Goal: Task Accomplishment & Management: Use online tool/utility

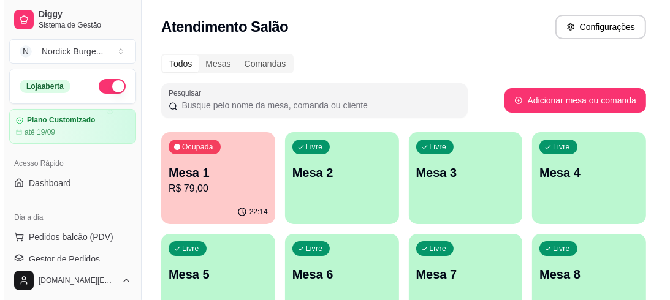
scroll to position [196, 0]
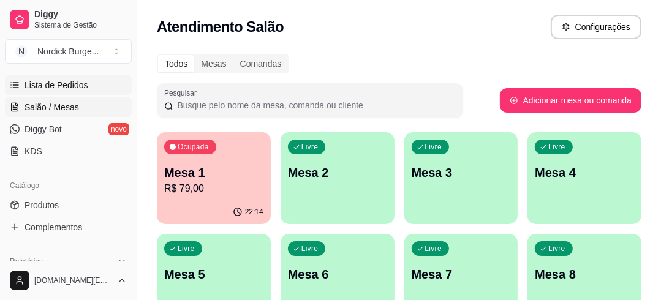
click at [52, 84] on span "Lista de Pedidos" at bounding box center [57, 85] width 64 height 12
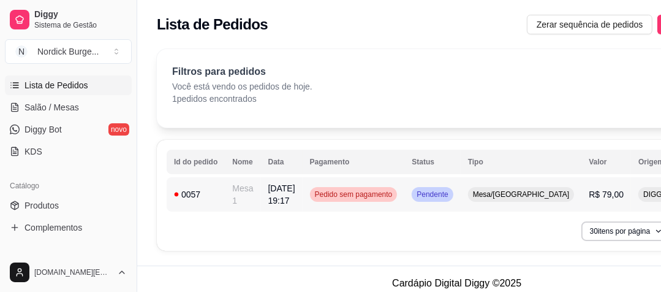
click at [216, 201] on td "0057" at bounding box center [196, 194] width 58 height 34
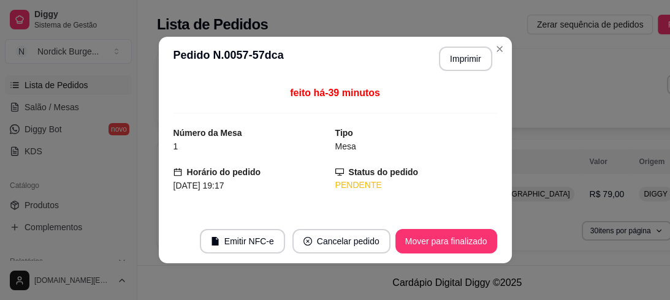
scroll to position [147, 0]
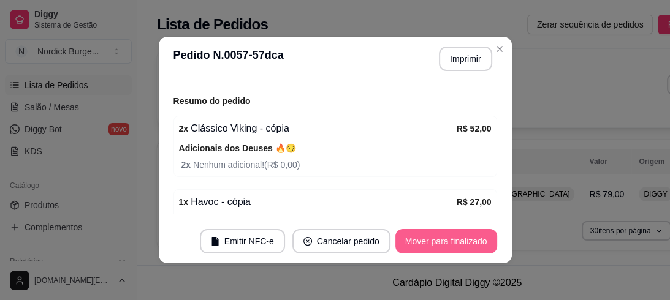
click at [444, 246] on button "Mover para finalizado" at bounding box center [446, 241] width 102 height 25
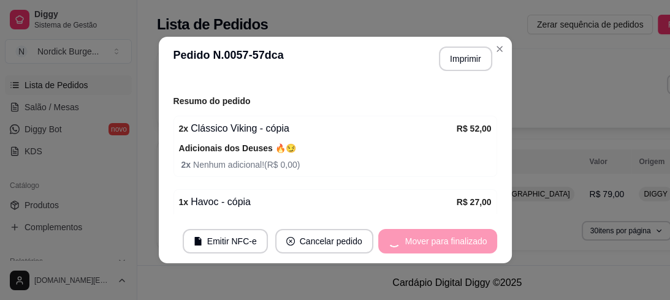
scroll to position [107, 0]
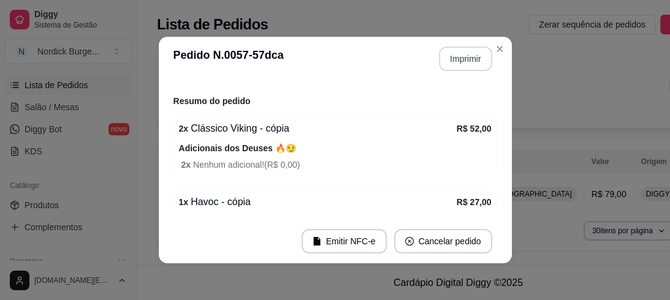
click at [460, 59] on button "Imprimir" at bounding box center [465, 59] width 53 height 25
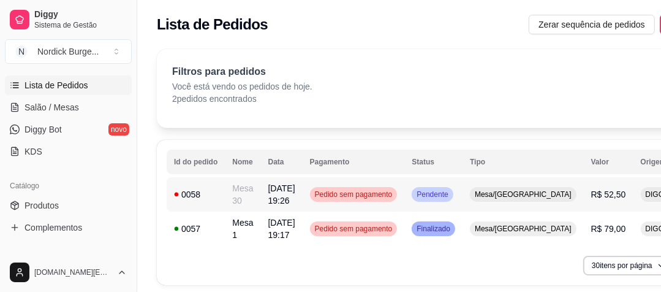
click at [210, 192] on div "0058" at bounding box center [196, 194] width 44 height 12
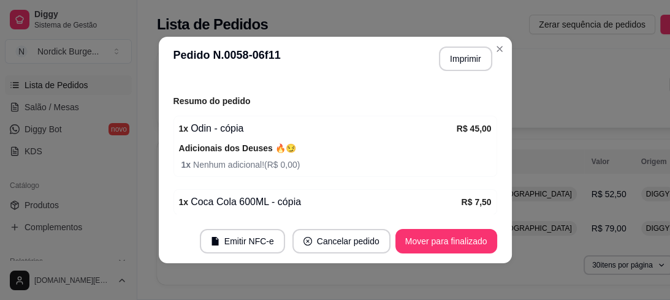
scroll to position [194, 0]
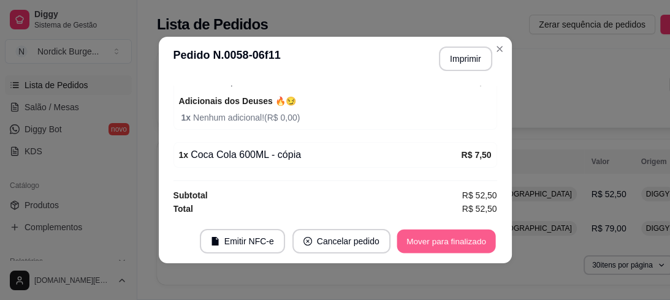
click at [429, 240] on button "Mover para finalizado" at bounding box center [446, 242] width 99 height 24
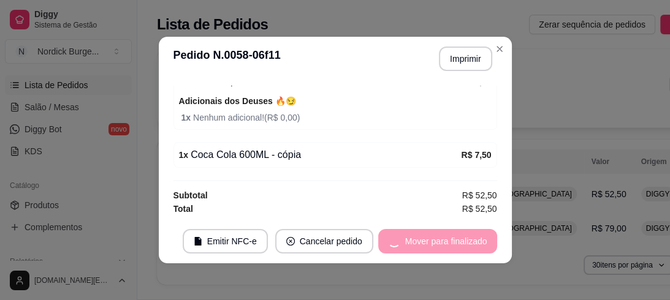
scroll to position [154, 0]
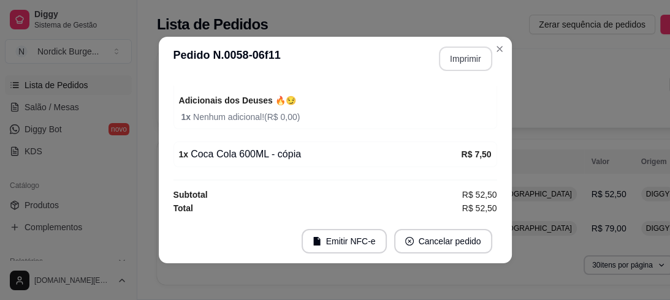
click at [450, 58] on button "Imprimir" at bounding box center [465, 59] width 53 height 25
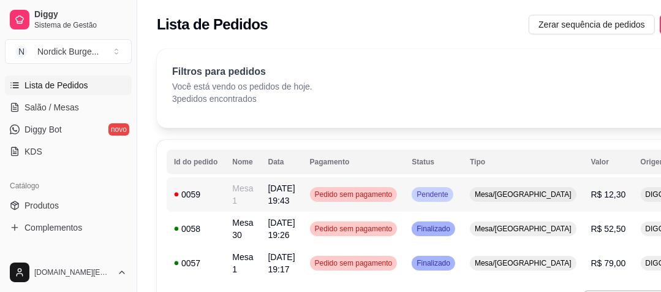
click at [216, 191] on div "0059" at bounding box center [196, 194] width 44 height 12
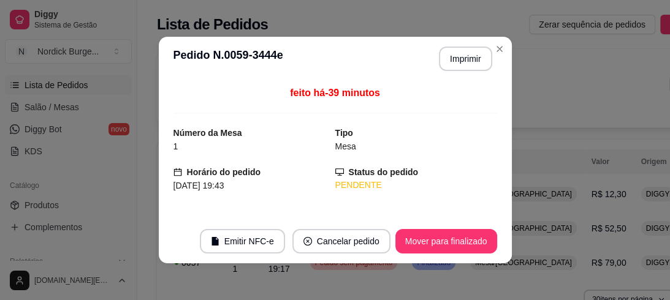
scroll to position [147, 0]
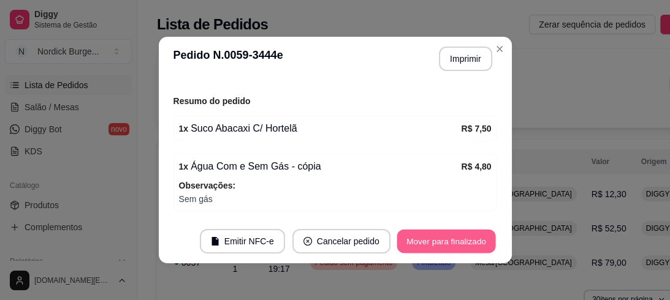
click at [424, 243] on button "Mover para finalizado" at bounding box center [446, 242] width 99 height 24
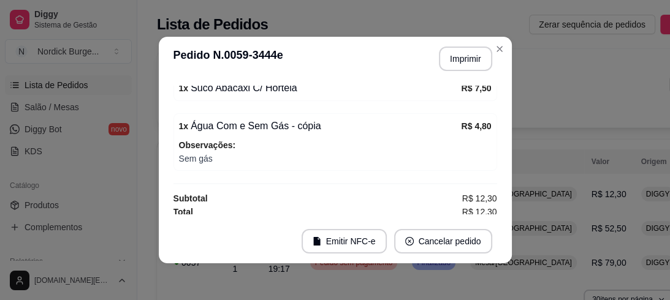
scroll to position [107, 0]
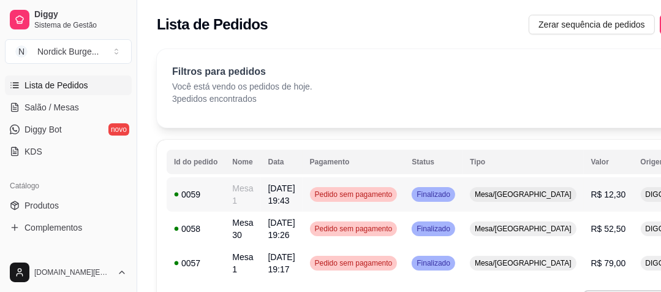
click at [207, 196] on div "0059" at bounding box center [196, 194] width 44 height 12
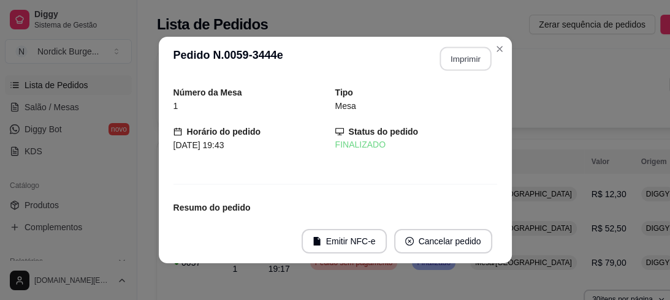
click at [447, 66] on button "Imprimir" at bounding box center [465, 59] width 51 height 24
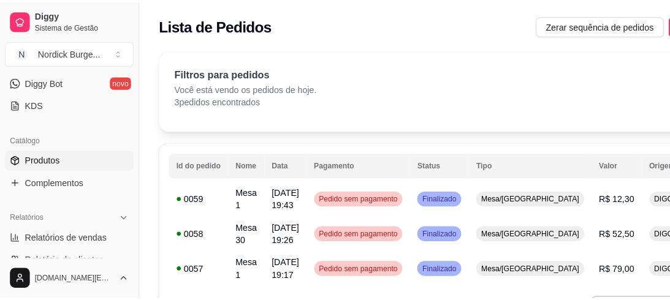
scroll to position [147, 0]
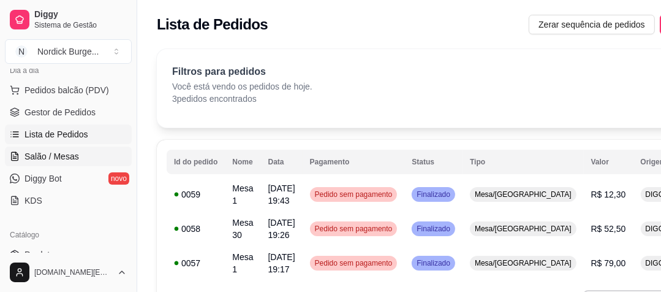
click at [47, 151] on span "Salão / Mesas" at bounding box center [52, 156] width 55 height 12
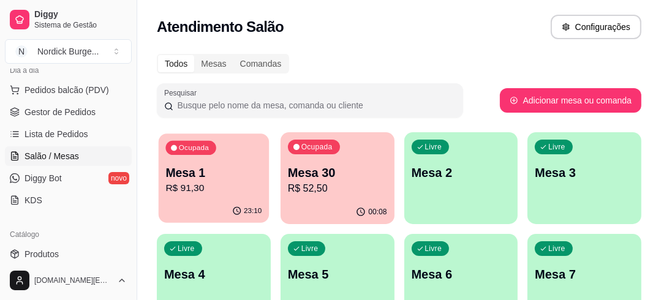
click at [208, 190] on p "R$ 91,30" at bounding box center [214, 188] width 96 height 14
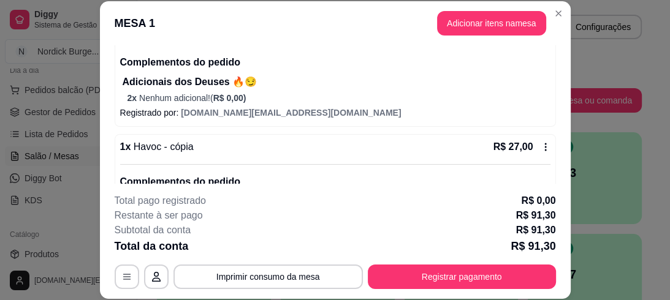
scroll to position [343, 0]
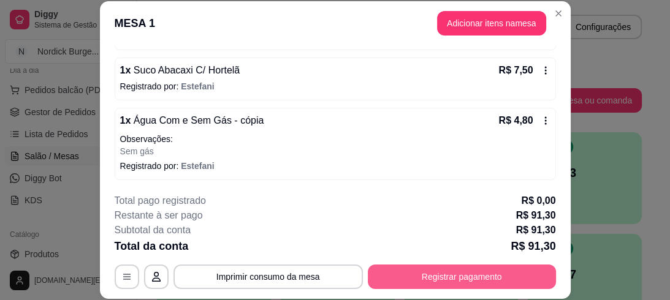
click at [454, 272] on button "Registrar pagamento" at bounding box center [462, 277] width 188 height 25
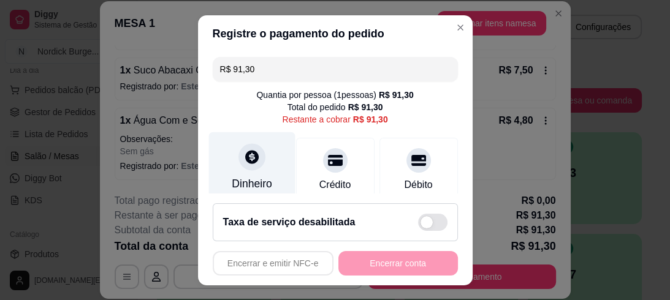
click at [235, 173] on div "Dinheiro" at bounding box center [251, 168] width 86 height 72
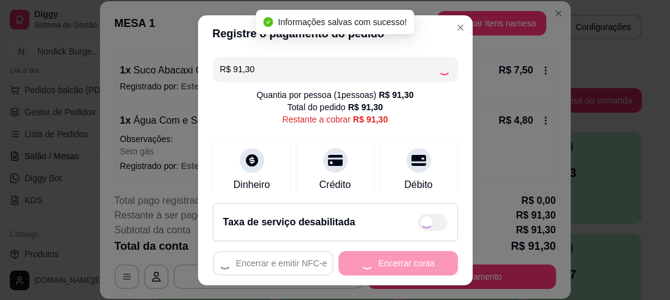
type input "R$ 0,00"
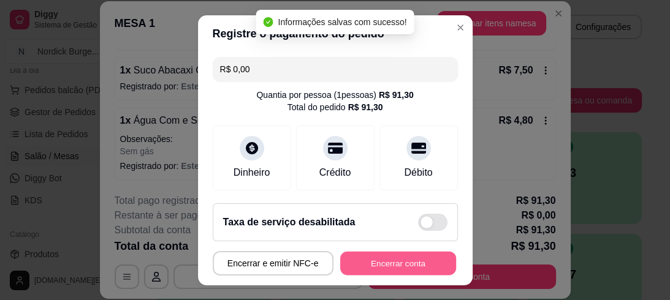
click at [412, 257] on button "Encerrar conta" at bounding box center [398, 263] width 116 height 24
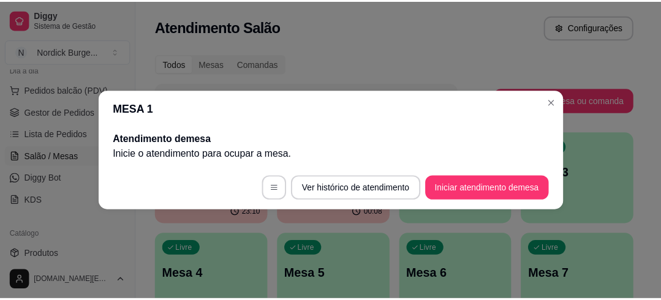
scroll to position [0, 0]
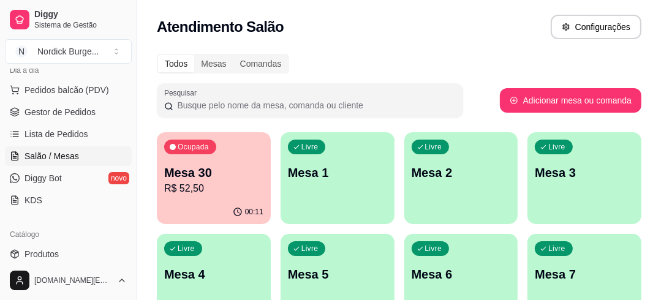
click at [253, 166] on p "Mesa 30" at bounding box center [213, 172] width 99 height 17
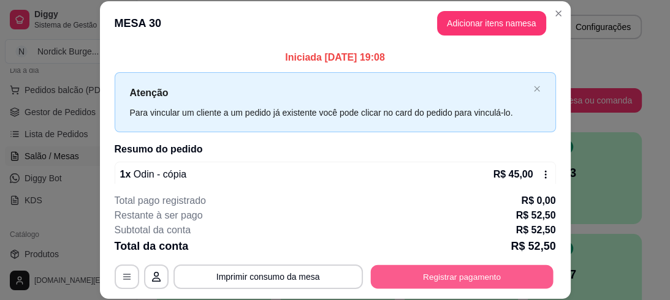
click at [429, 281] on button "Registrar pagamento" at bounding box center [461, 277] width 183 height 24
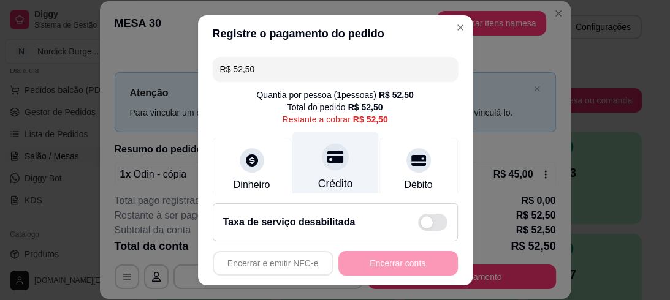
click at [321, 173] on div "Crédito" at bounding box center [335, 168] width 86 height 72
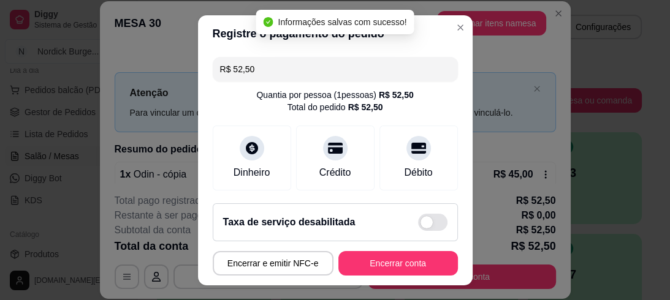
type input "R$ 0,00"
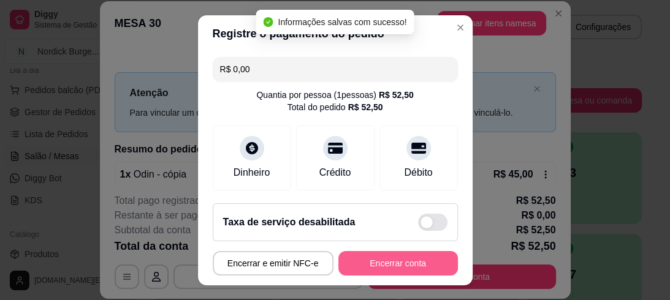
click at [400, 256] on button "Encerrar conta" at bounding box center [398, 263] width 120 height 25
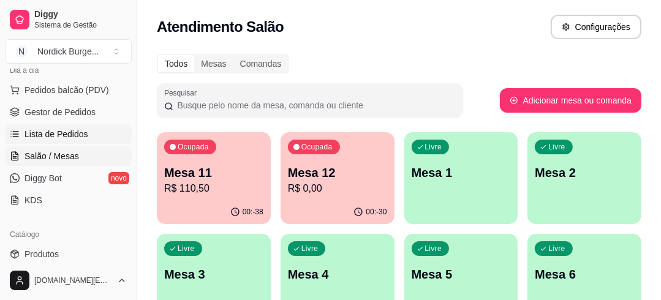
click at [64, 133] on span "Lista de Pedidos" at bounding box center [57, 134] width 64 height 12
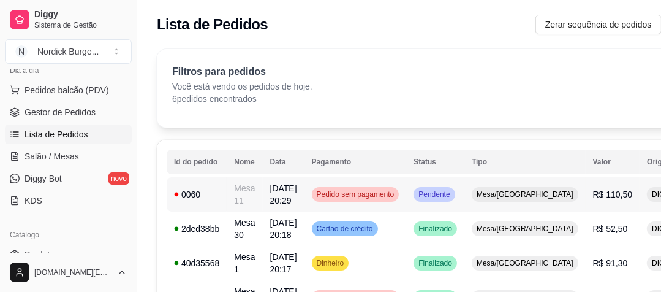
click at [203, 197] on div "0060" at bounding box center [196, 194] width 45 height 12
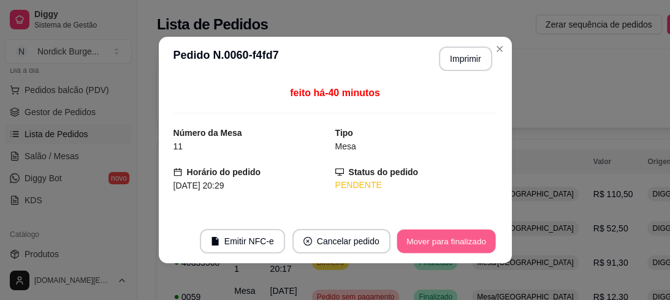
click at [420, 235] on button "Mover para finalizado" at bounding box center [446, 242] width 99 height 24
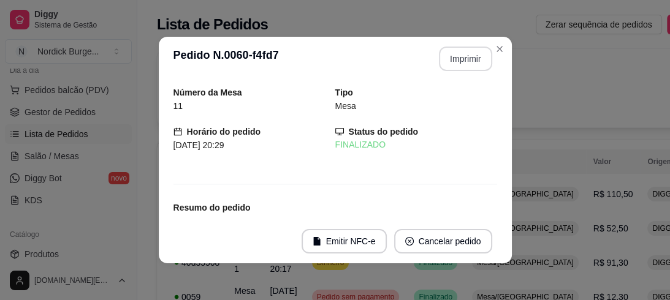
click at [457, 61] on button "Imprimir" at bounding box center [465, 59] width 53 height 25
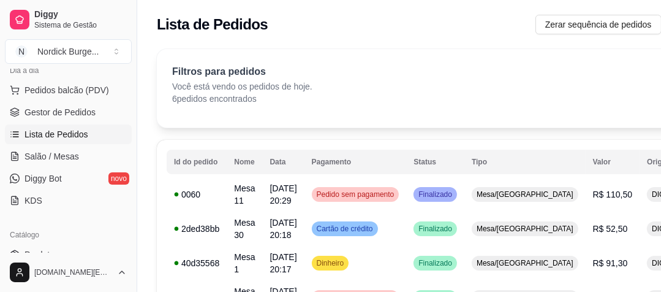
scroll to position [98, 0]
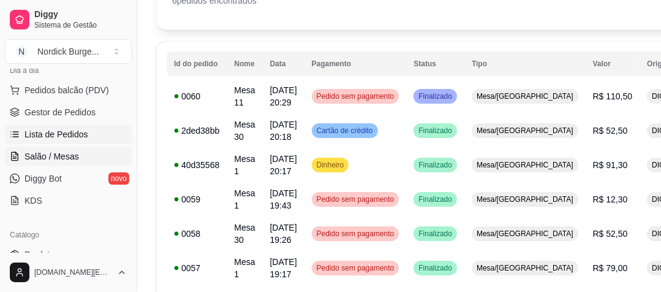
click at [48, 153] on span "Salão / Mesas" at bounding box center [52, 156] width 55 height 12
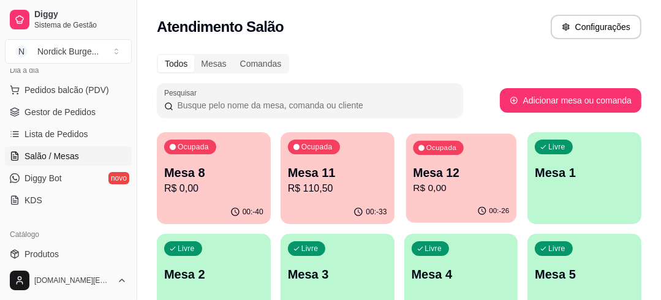
click at [461, 175] on p "Mesa 12" at bounding box center [461, 173] width 96 height 17
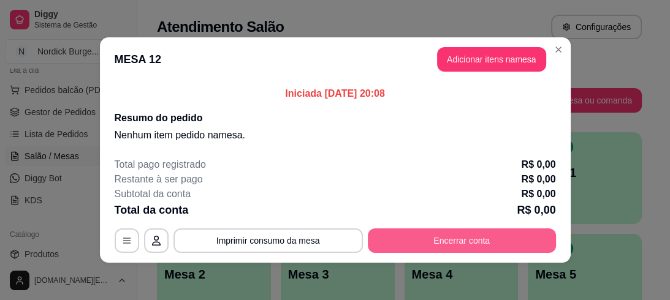
click at [431, 243] on button "Encerrar conta" at bounding box center [462, 241] width 188 height 25
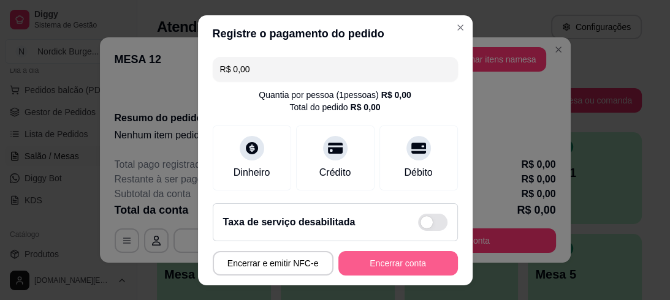
click at [383, 264] on button "Encerrar conta" at bounding box center [398, 263] width 120 height 25
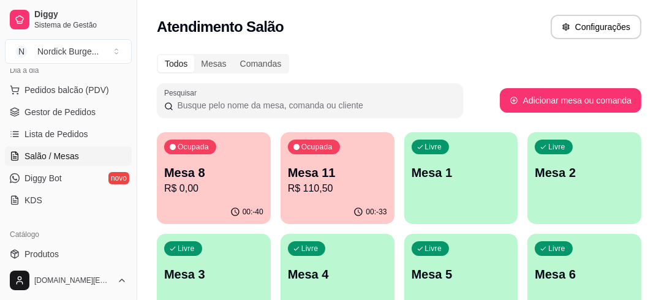
scroll to position [49, 0]
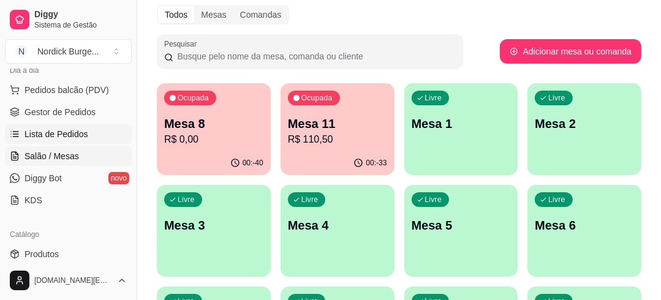
click at [20, 128] on link "Lista de Pedidos" at bounding box center [68, 134] width 127 height 20
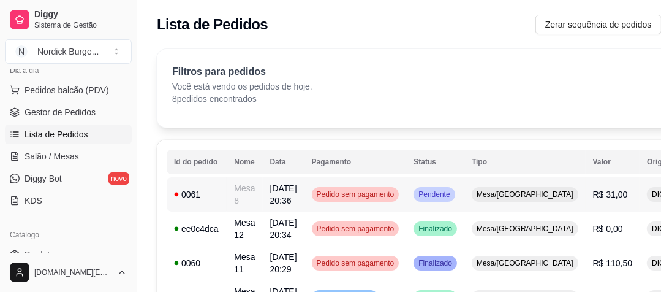
click at [211, 194] on div "0061" at bounding box center [196, 194] width 45 height 12
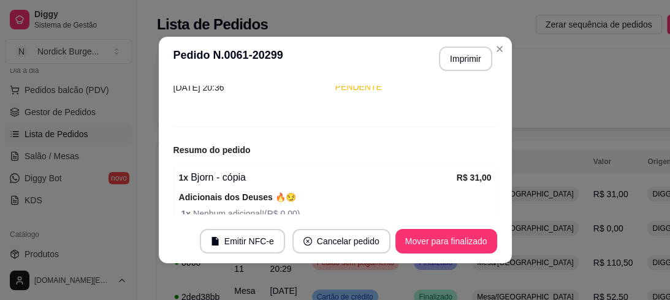
scroll to position [157, 0]
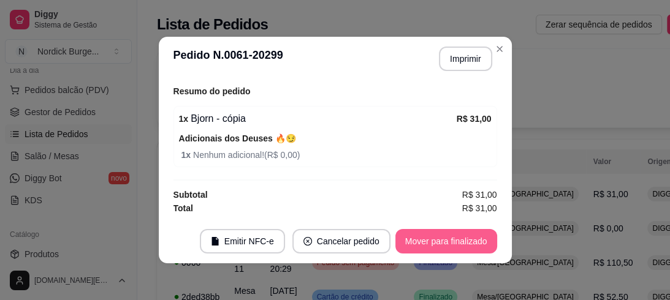
click at [427, 248] on button "Mover para finalizado" at bounding box center [446, 241] width 102 height 25
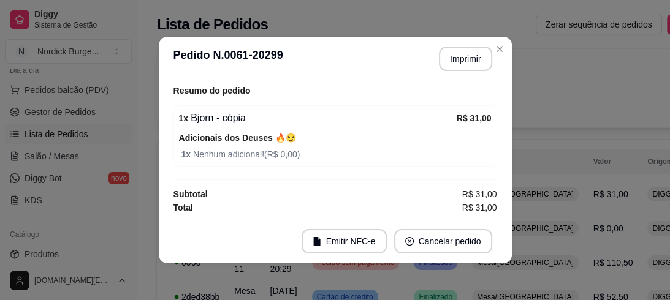
scroll to position [116, 0]
click at [465, 65] on button "Imprimir" at bounding box center [465, 59] width 53 height 25
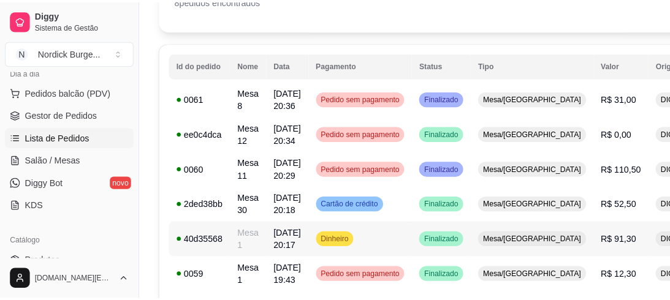
scroll to position [0, 0]
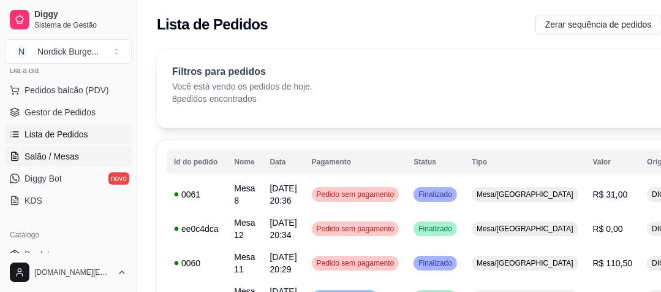
click at [53, 159] on span "Salão / Mesas" at bounding box center [52, 156] width 55 height 12
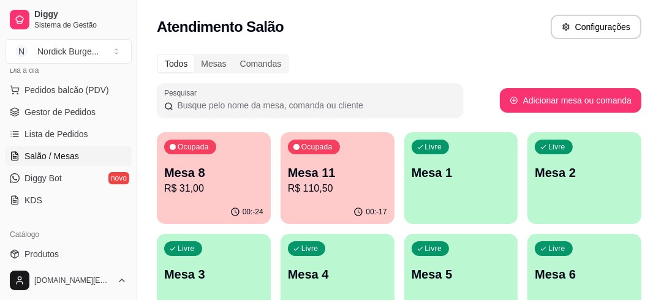
click at [310, 188] on p "R$ 110,50" at bounding box center [337, 188] width 99 height 15
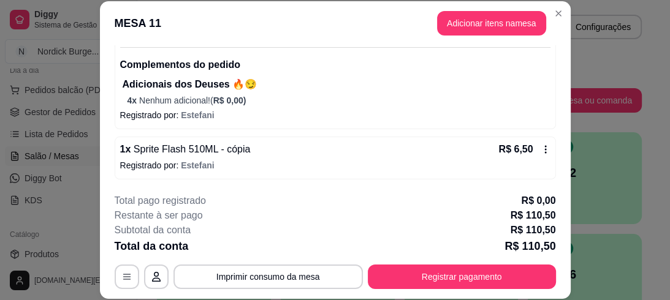
scroll to position [37, 0]
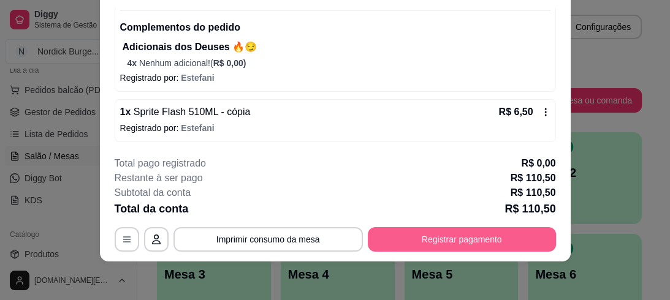
click at [451, 234] on button "Registrar pagamento" at bounding box center [462, 239] width 188 height 25
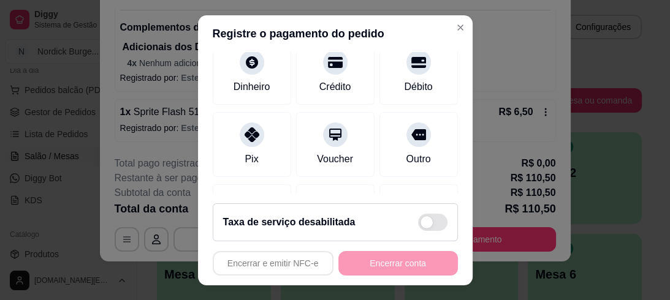
scroll to position [147, 0]
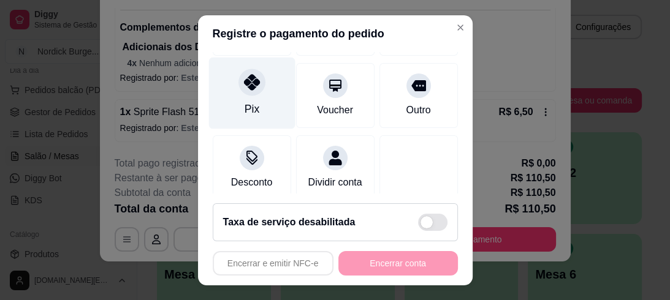
click at [240, 94] on div at bounding box center [251, 82] width 27 height 27
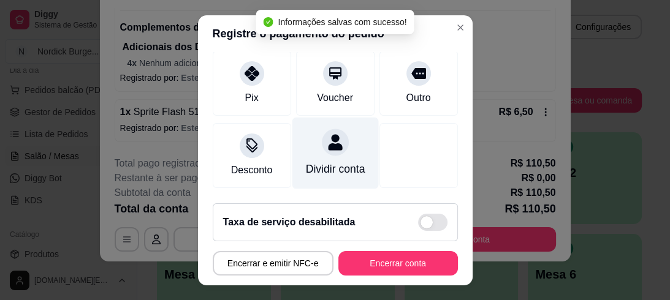
type input "R$ 0,00"
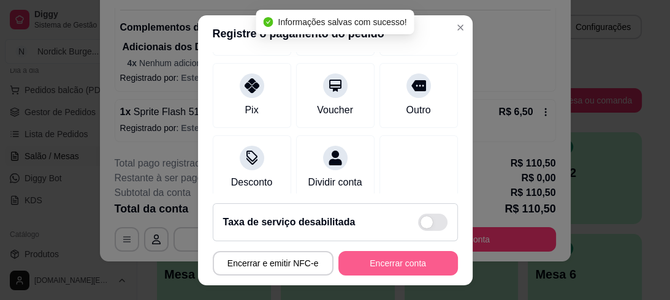
click at [399, 257] on button "Encerrar conta" at bounding box center [398, 263] width 120 height 25
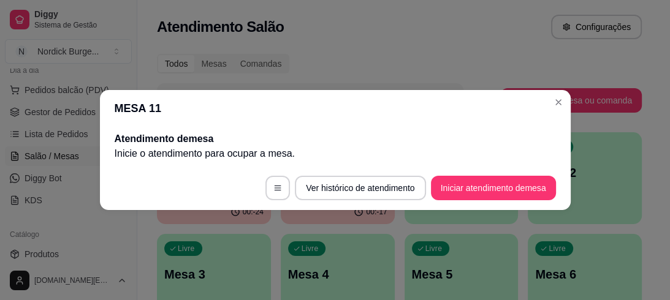
scroll to position [0, 0]
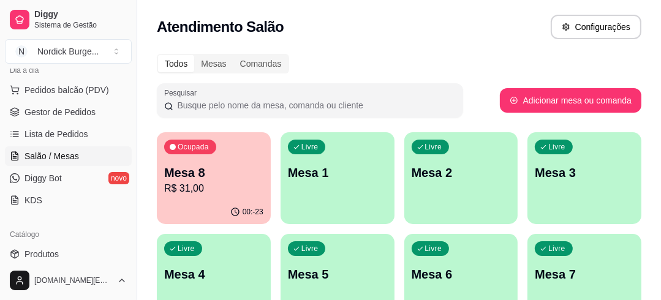
click at [226, 181] on div "Mesa 8 R$ 31,00" at bounding box center [213, 180] width 99 height 32
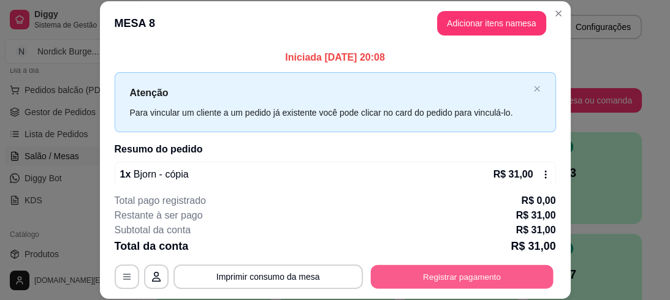
click at [413, 270] on button "Registrar pagamento" at bounding box center [461, 277] width 183 height 24
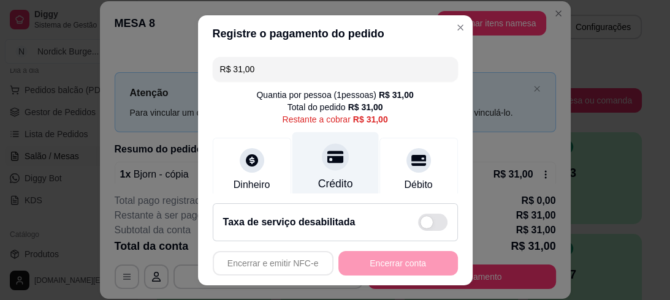
scroll to position [147, 0]
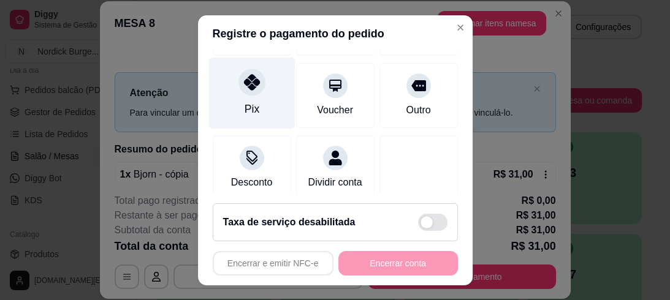
click at [244, 96] on div "Pix" at bounding box center [251, 93] width 86 height 72
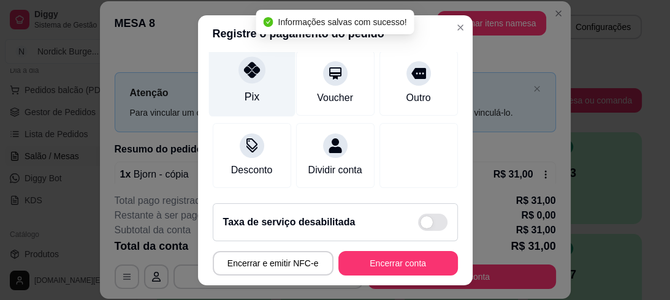
type input "R$ 0,00"
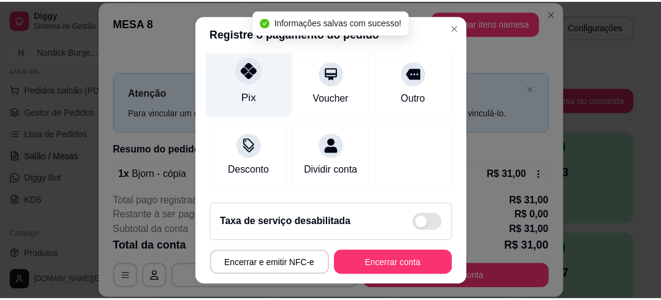
scroll to position [135, 0]
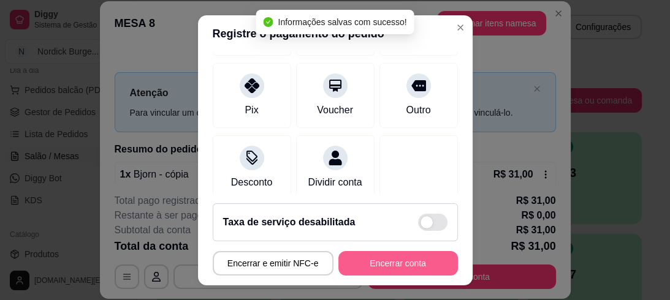
click at [385, 262] on button "Encerrar conta" at bounding box center [398, 263] width 120 height 25
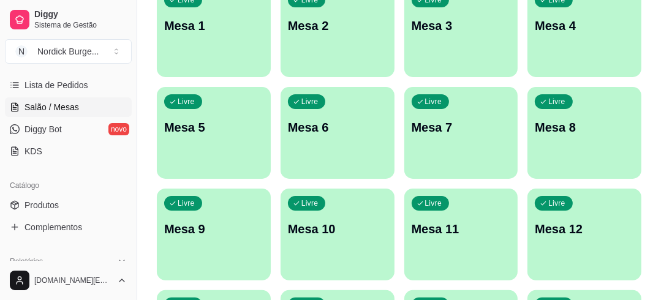
scroll to position [0, 0]
